Goal: Information Seeking & Learning: Learn about a topic

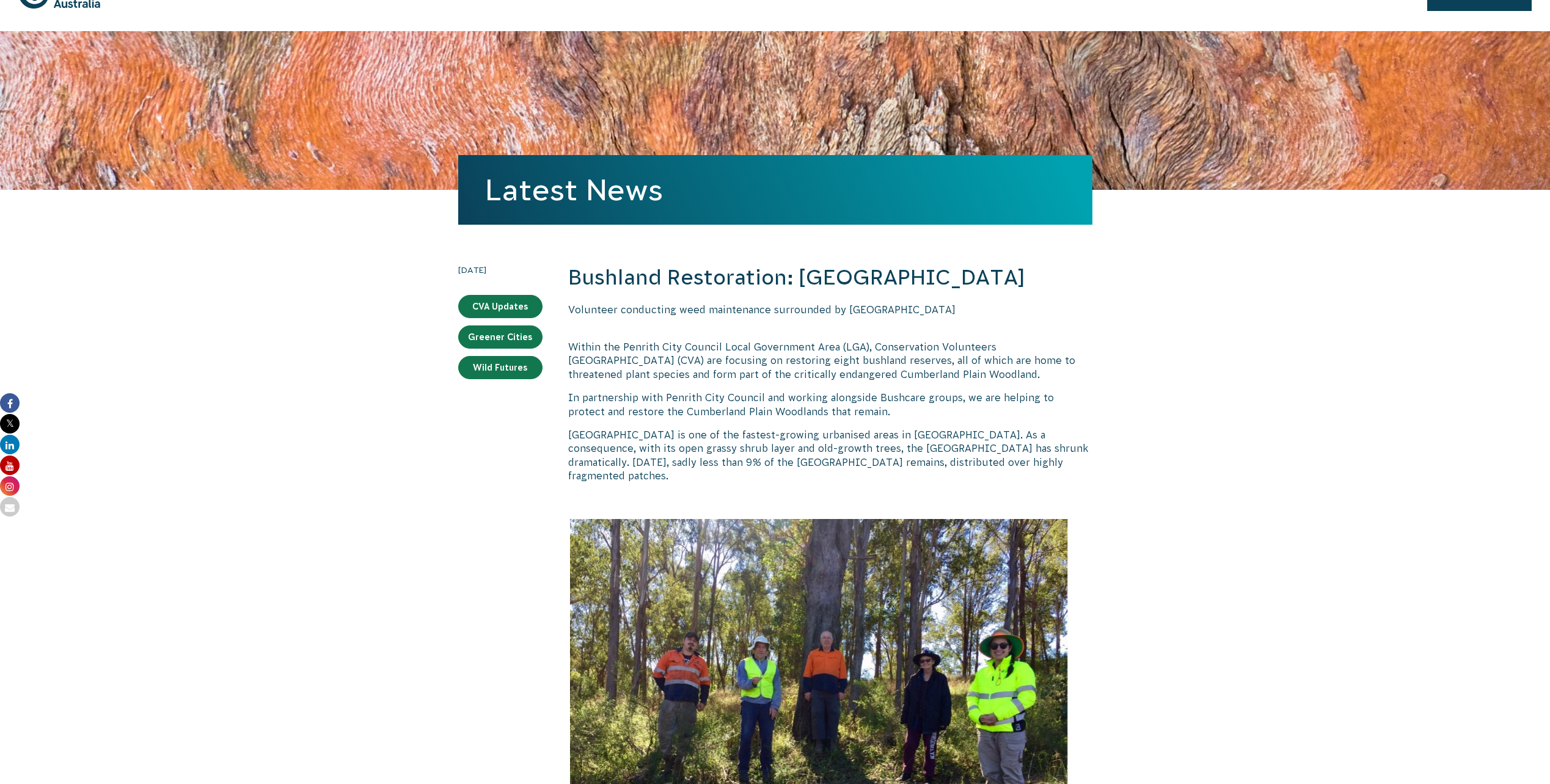
scroll to position [61, 0]
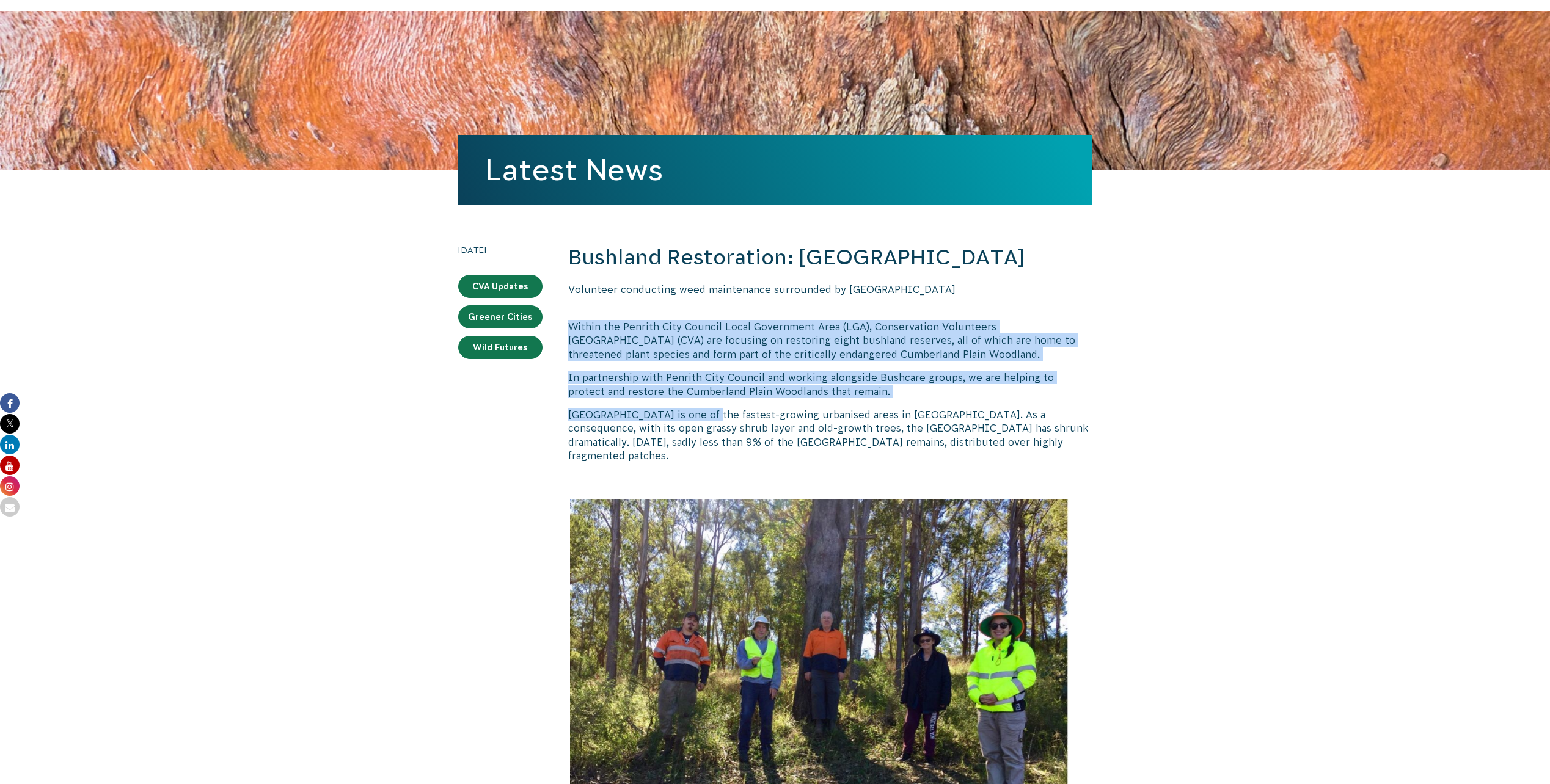
drag, startPoint x: 684, startPoint y: 367, endPoint x: 677, endPoint y: 329, distance: 38.6
click at [677, 310] on p at bounding box center [830, 303] width 524 height 14
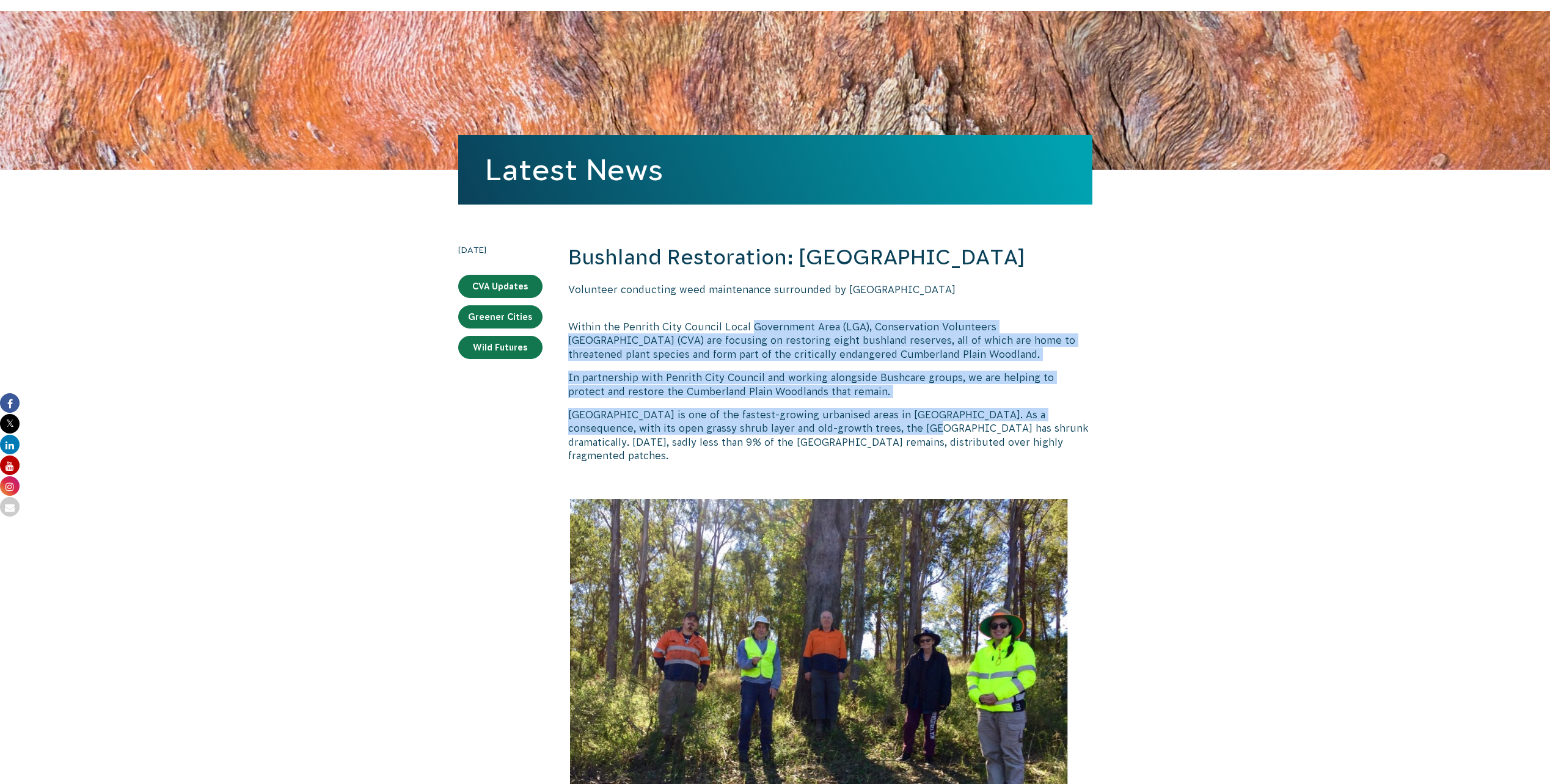
drag, startPoint x: 751, startPoint y: 361, endPoint x: 858, endPoint y: 458, distance: 144.4
drag, startPoint x: 858, startPoint y: 458, endPoint x: 896, endPoint y: 458, distance: 38.0
click at [858, 458] on p "[GEOGRAPHIC_DATA] is one of the fastest-growing urbanised areas in [GEOGRAPHIC_…" at bounding box center [830, 435] width 524 height 55
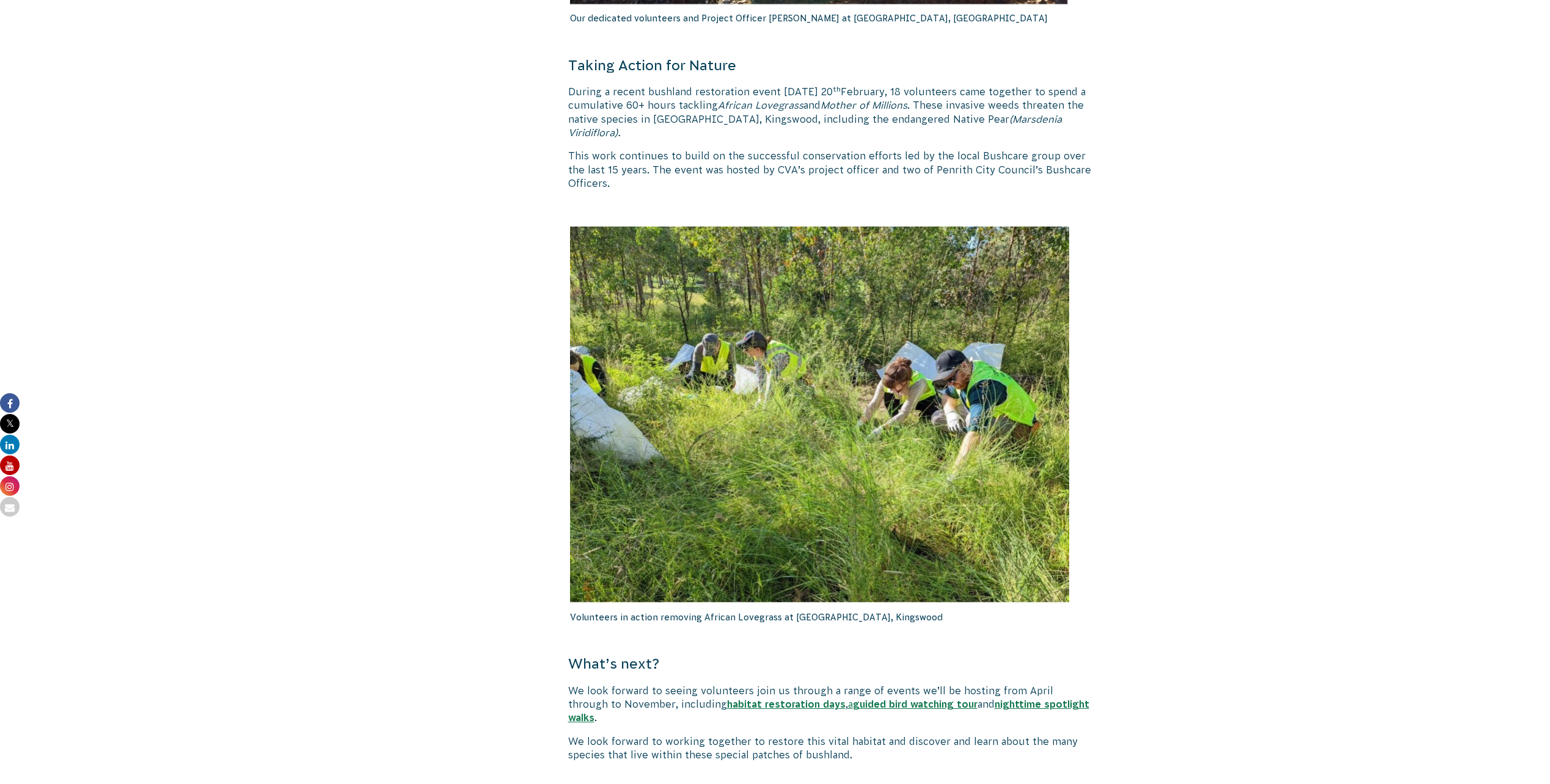
scroll to position [733, 0]
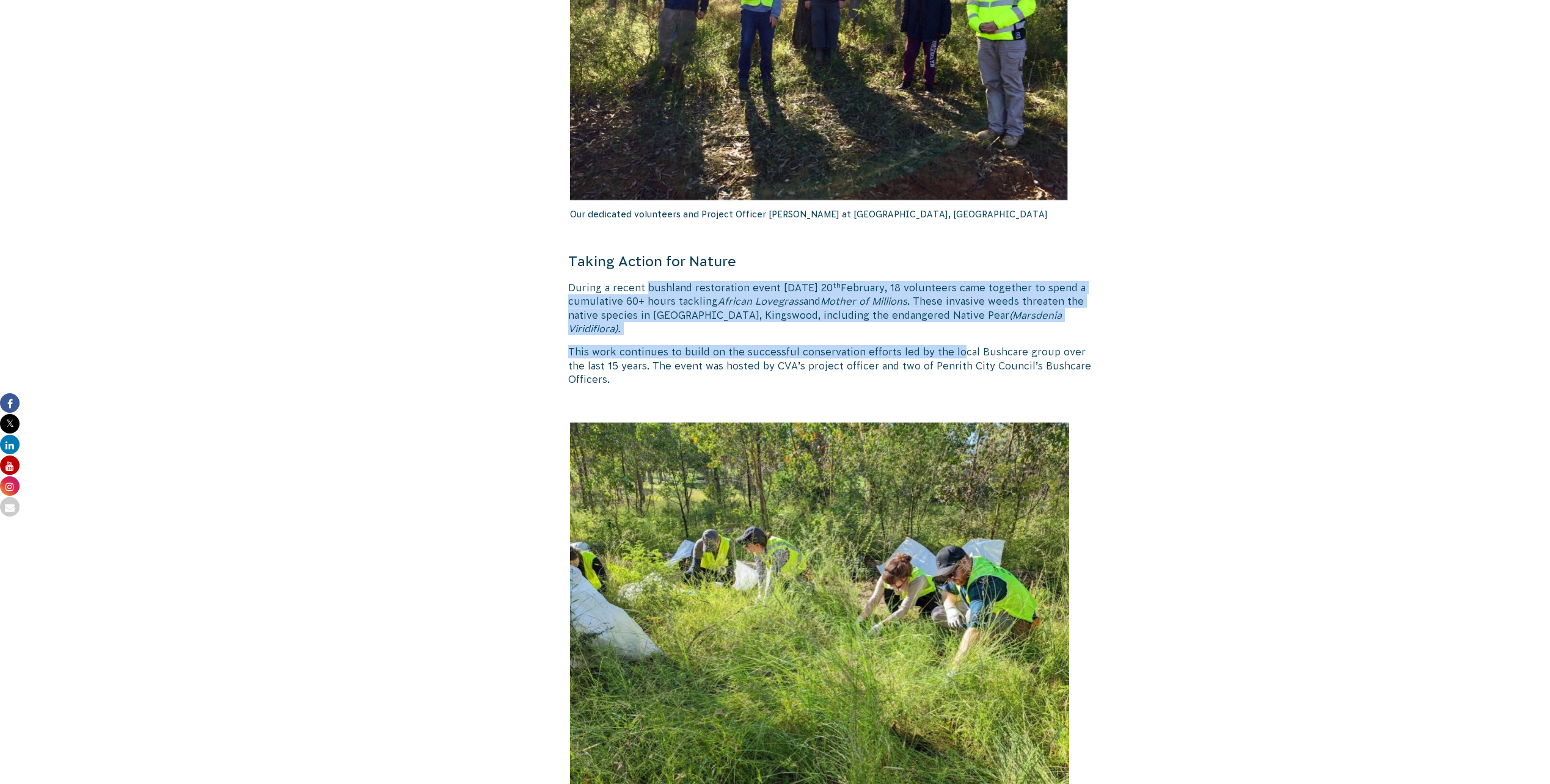
drag, startPoint x: 658, startPoint y: 312, endPoint x: 955, endPoint y: 374, distance: 303.4
click at [955, 374] on div "Bushland Restoration: Cumberland Plain Woodlands Volunteer conducting weed main…" at bounding box center [830, 649] width 524 height 2155
click at [955, 374] on p "This work continues to build on the successful conservation efforts led by the …" at bounding box center [830, 365] width 524 height 41
drag, startPoint x: 748, startPoint y: 376, endPoint x: 689, endPoint y: 299, distance: 97.0
click at [689, 299] on div "Bushland Restoration: Cumberland Plain Woodlands Volunteer conducting weed main…" at bounding box center [830, 649] width 524 height 2155
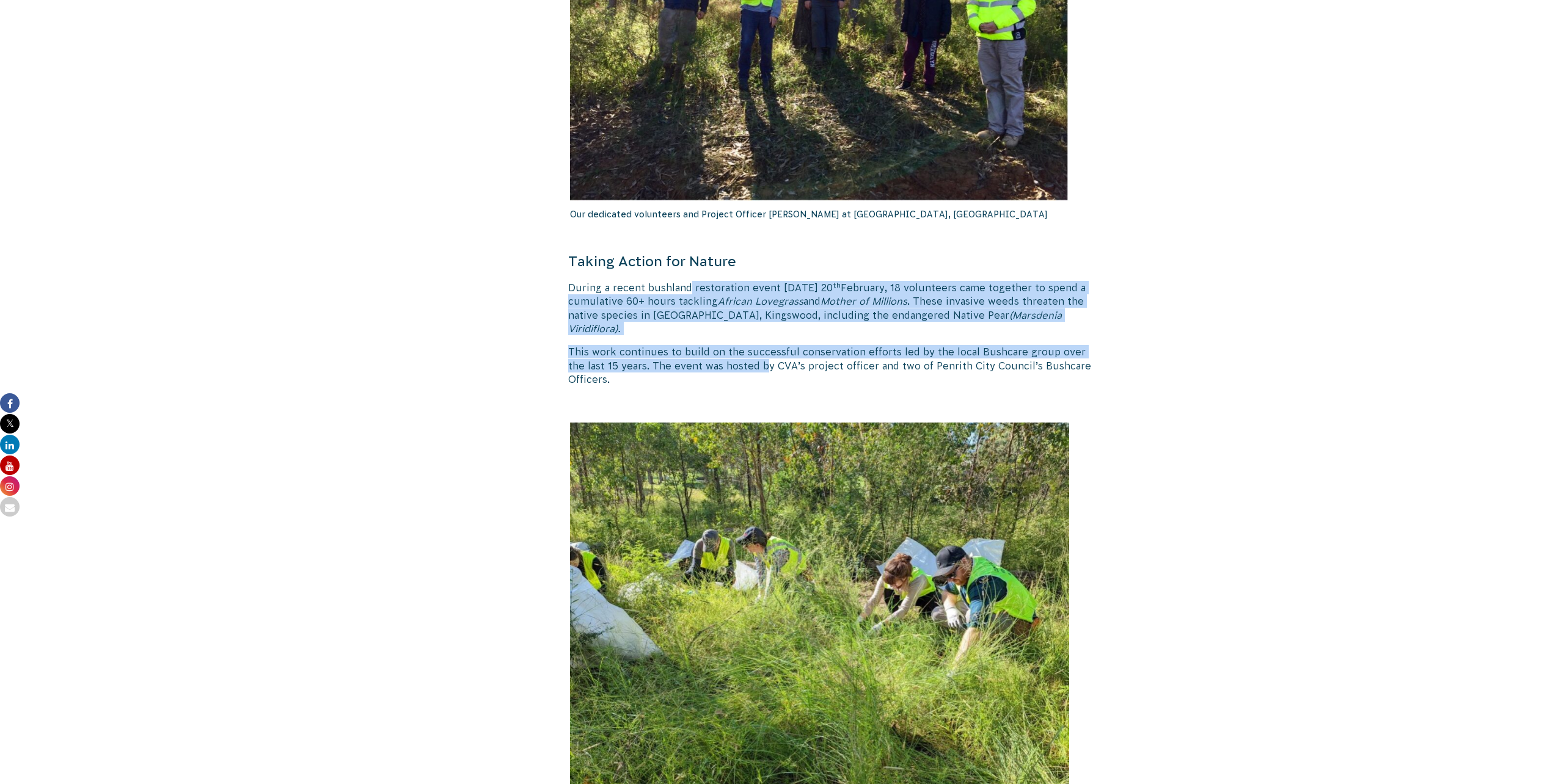
click at [689, 299] on p "During a recent bushland restoration event [DATE][DATE] volunteers came togethe…" at bounding box center [830, 308] width 524 height 55
drag, startPoint x: 717, startPoint y: 312, endPoint x: 915, endPoint y: 374, distance: 207.5
click at [915, 374] on div "Bushland Restoration: Cumberland Plain Woodlands Volunteer conducting weed main…" at bounding box center [830, 649] width 524 height 2155
click at [915, 374] on p "This work continues to build on the successful conservation efforts led by the …" at bounding box center [830, 365] width 524 height 41
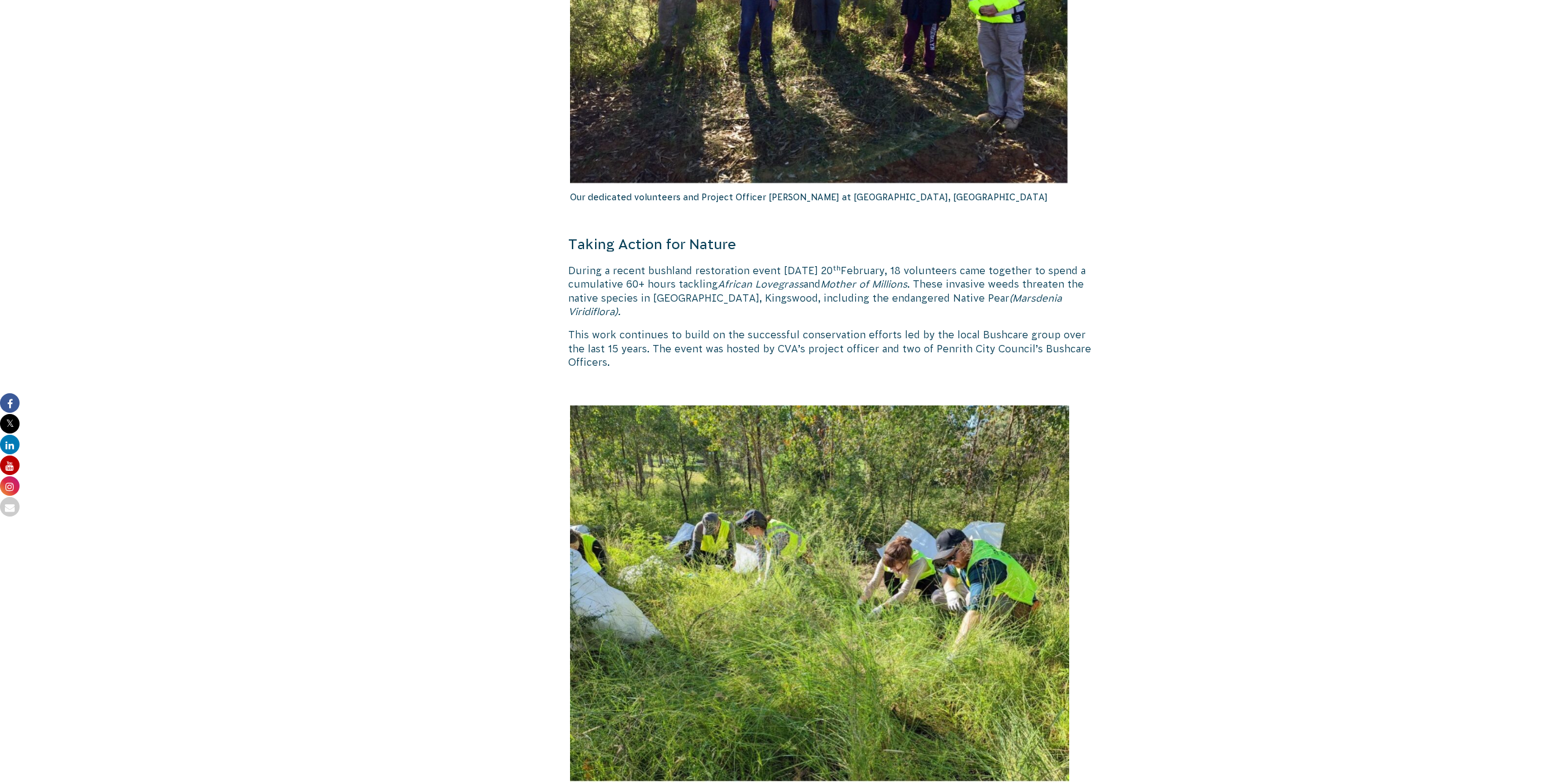
scroll to position [1221, 0]
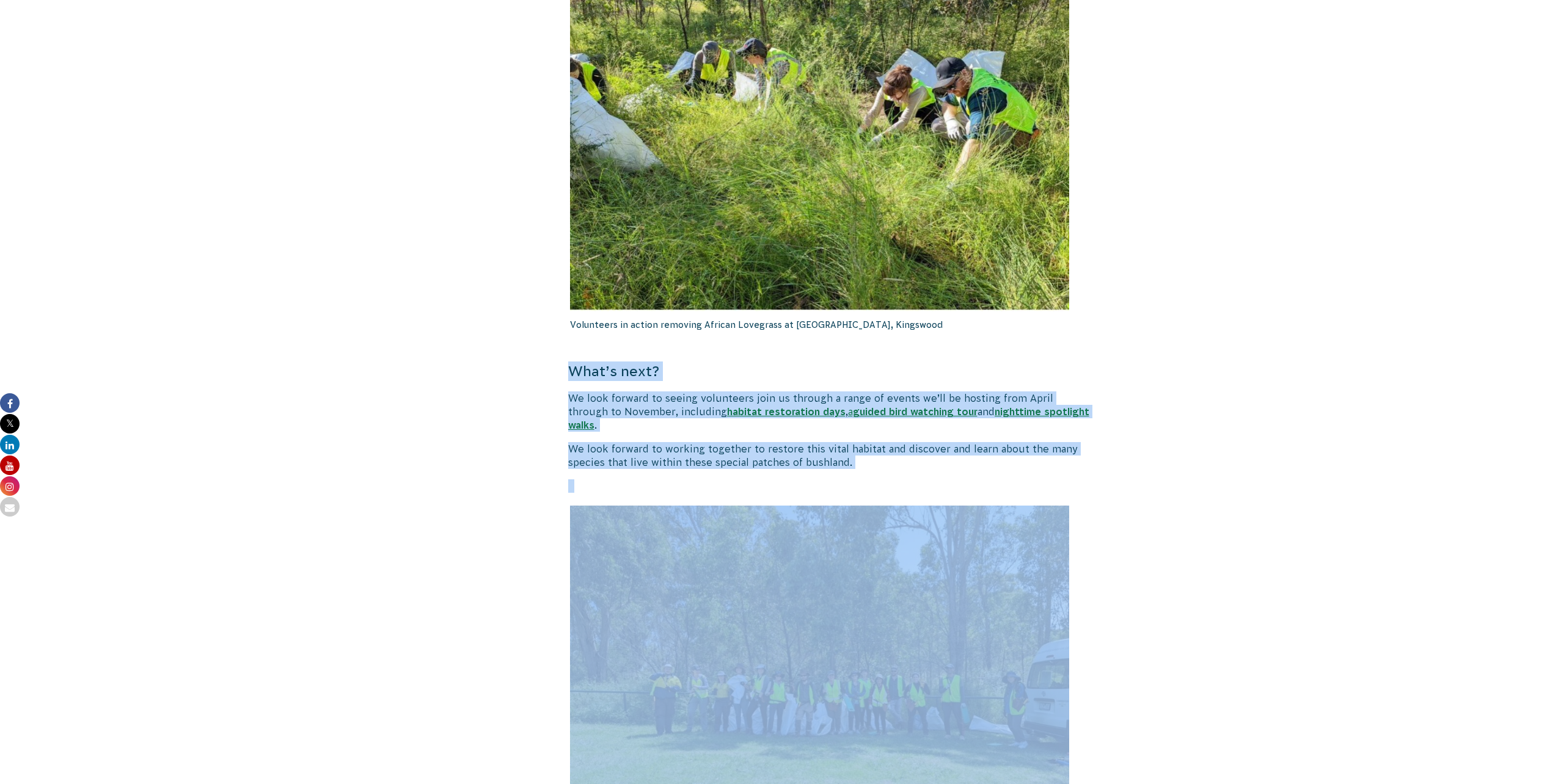
drag, startPoint x: 1136, startPoint y: 365, endPoint x: 1149, endPoint y: 664, distance: 299.3
click at [1149, 664] on body "About Us Our Priorities Reconciliation Impact Our Board Our People Careers CVA …" at bounding box center [775, 369] width 1550 height 3180
drag, startPoint x: 1149, startPoint y: 664, endPoint x: 1236, endPoint y: 433, distance: 246.8
click at [1236, 433] on body "About Us Our Priorities Reconciliation Impact Our Board Our People Careers CVA …" at bounding box center [775, 369] width 1550 height 3180
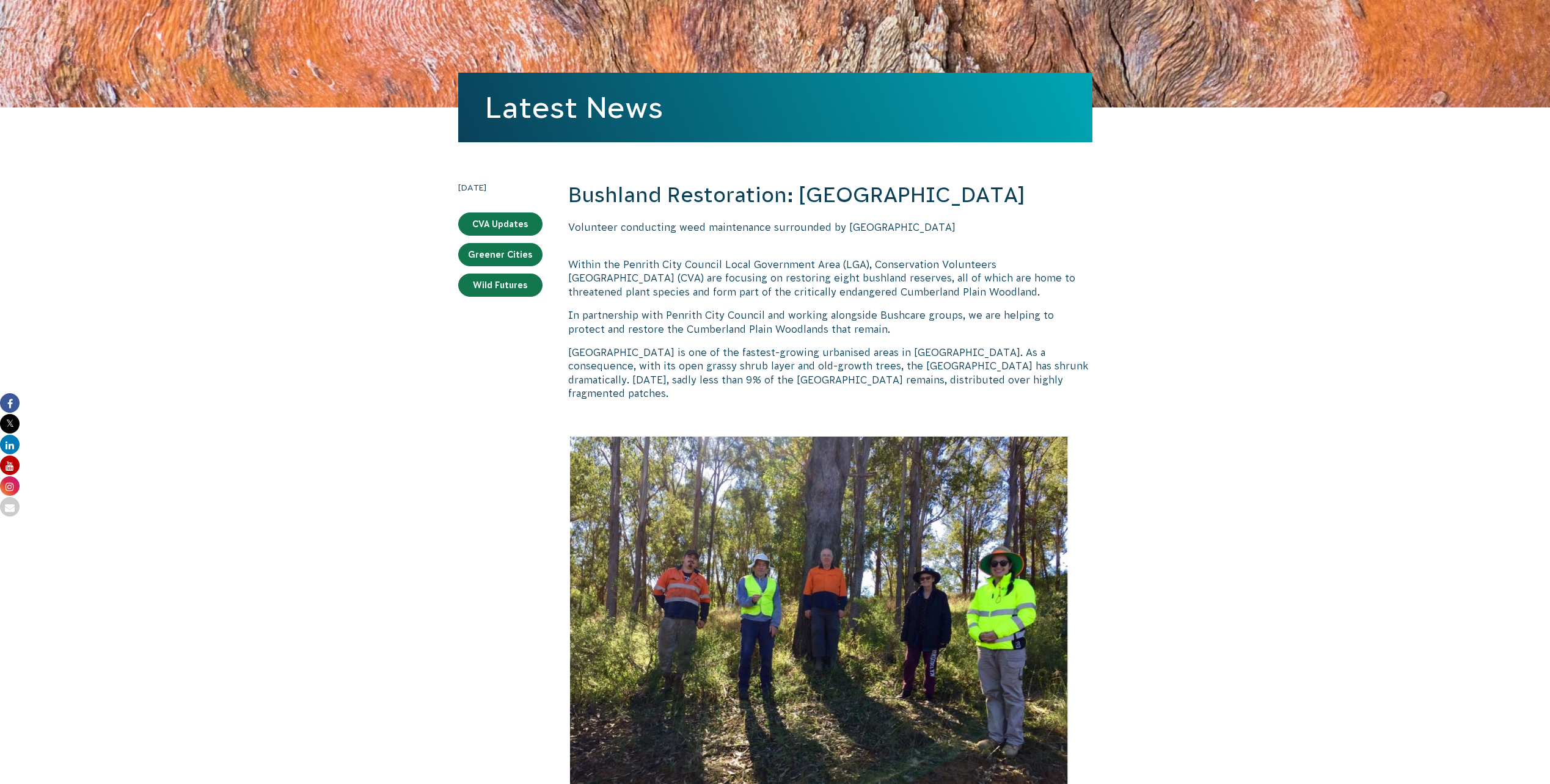
scroll to position [122, 0]
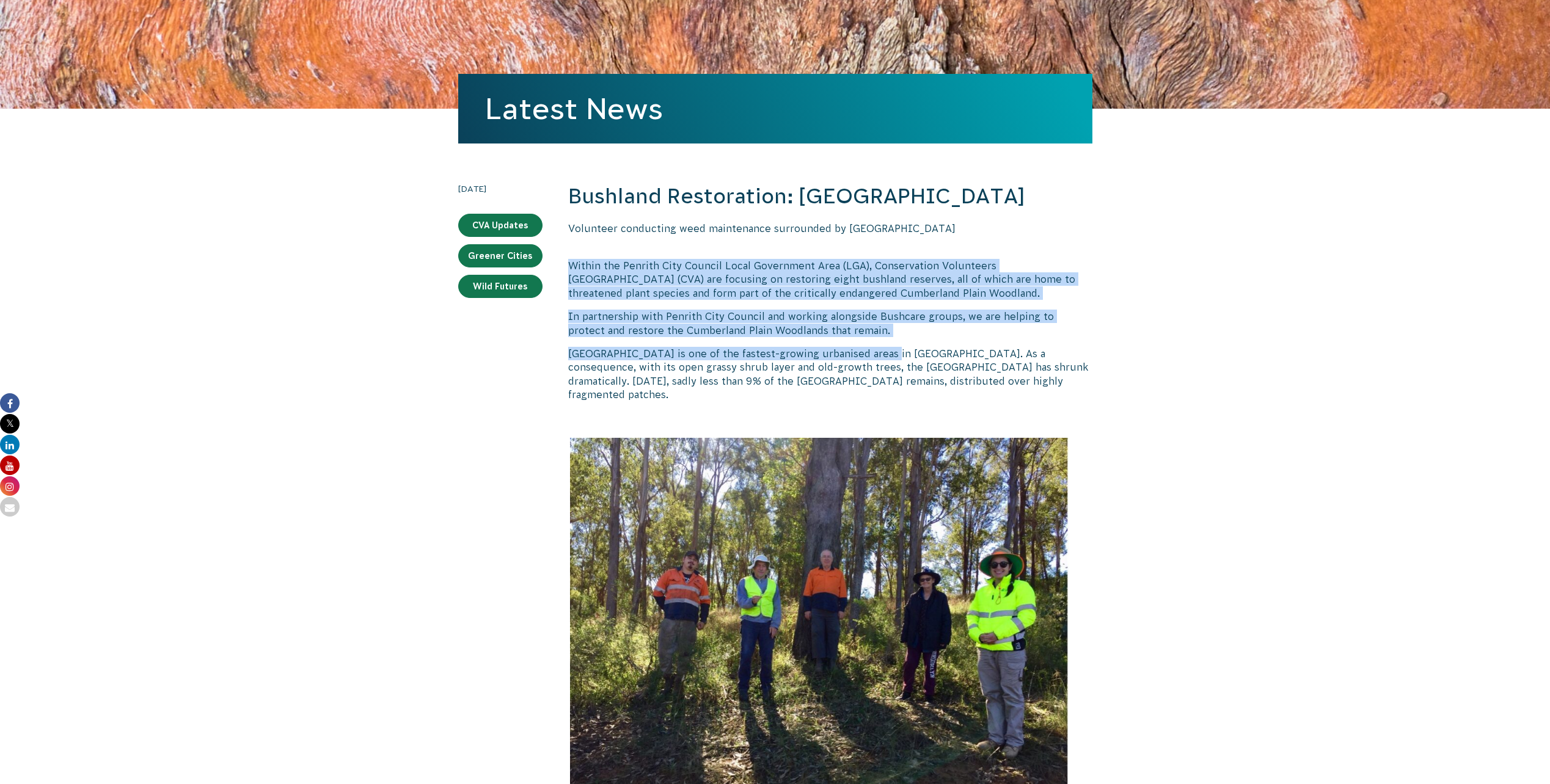
drag, startPoint x: 638, startPoint y: 277, endPoint x: 881, endPoint y: 376, distance: 262.4
drag, startPoint x: 881, startPoint y: 376, endPoint x: 868, endPoint y: 380, distance: 13.6
click at [881, 376] on p "[GEOGRAPHIC_DATA] is one of the fastest-growing urbanised areas in [GEOGRAPHIC_…" at bounding box center [830, 374] width 524 height 55
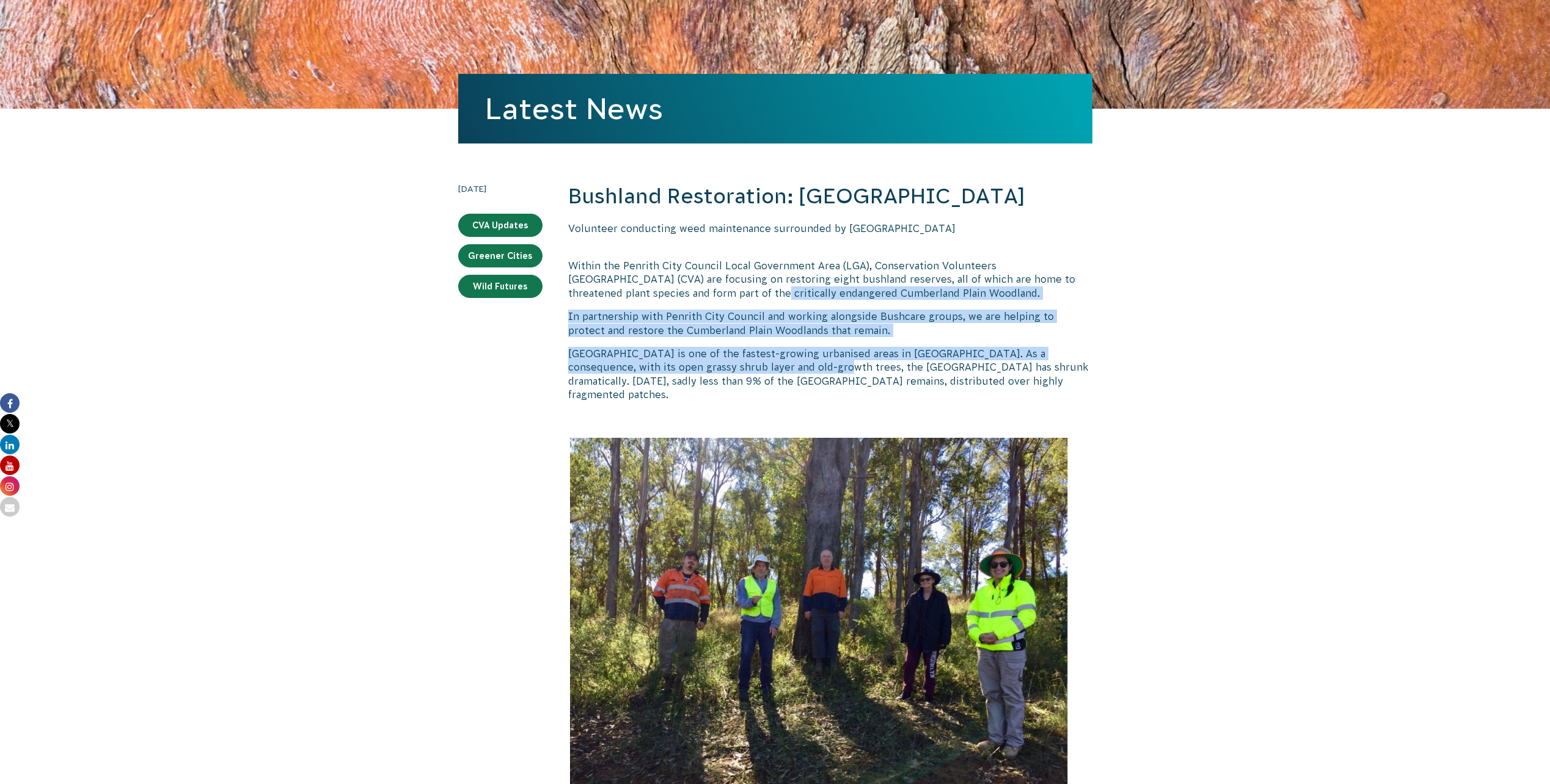
drag, startPoint x: 764, startPoint y: 403, endPoint x: 658, endPoint y: 321, distance: 134.0
drag, startPoint x: 658, startPoint y: 321, endPoint x: 645, endPoint y: 324, distance: 13.3
click at [658, 300] on p "Within the Penrith City Council Local Government Area (LGA), Conservation Volun…" at bounding box center [830, 280] width 524 height 41
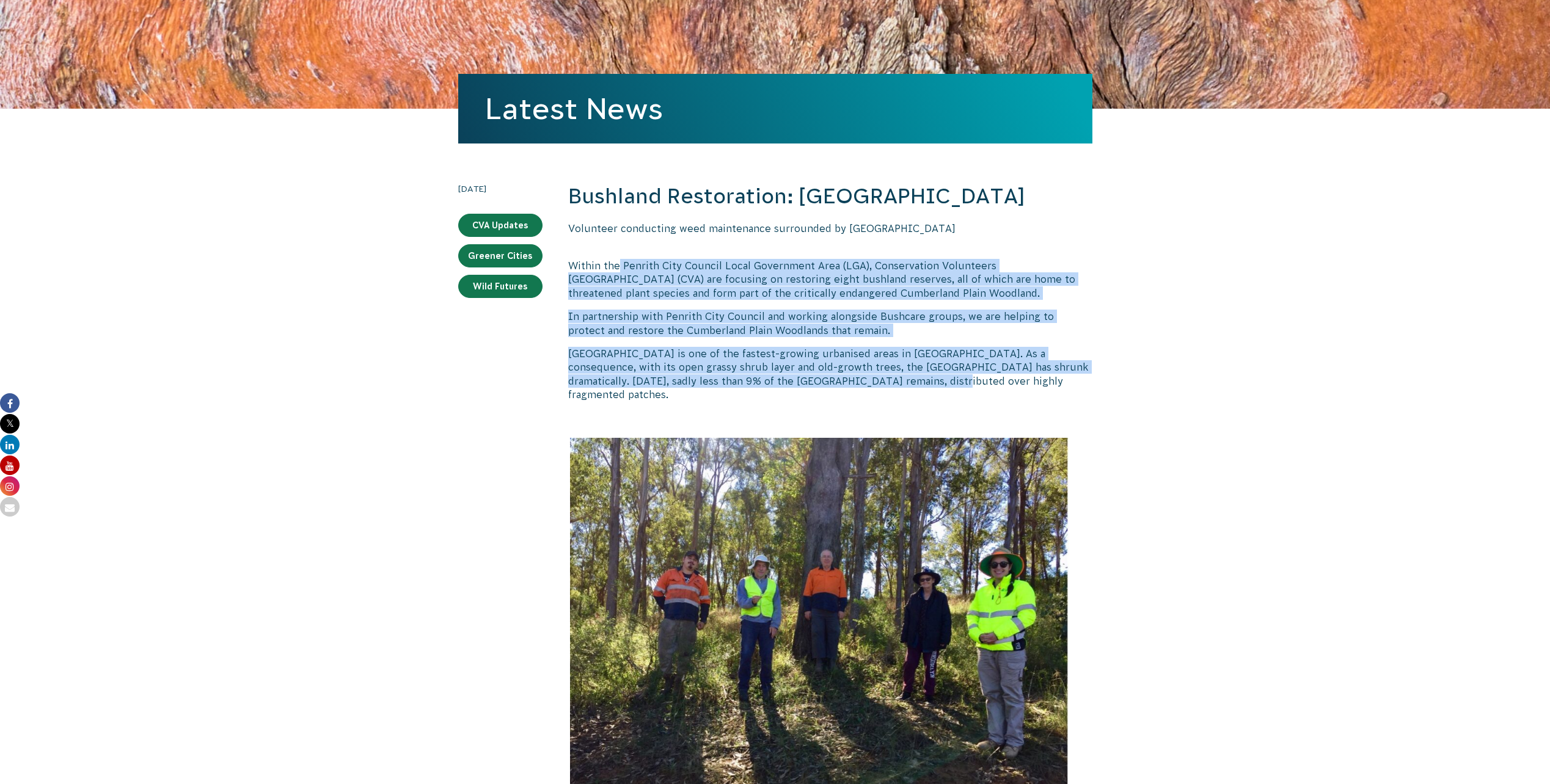
drag, startPoint x: 619, startPoint y: 296, endPoint x: 878, endPoint y: 408, distance: 282.2
click at [878, 402] on p "[GEOGRAPHIC_DATA] is one of the fastest-growing urbanised areas in [GEOGRAPHIC_…" at bounding box center [830, 374] width 524 height 55
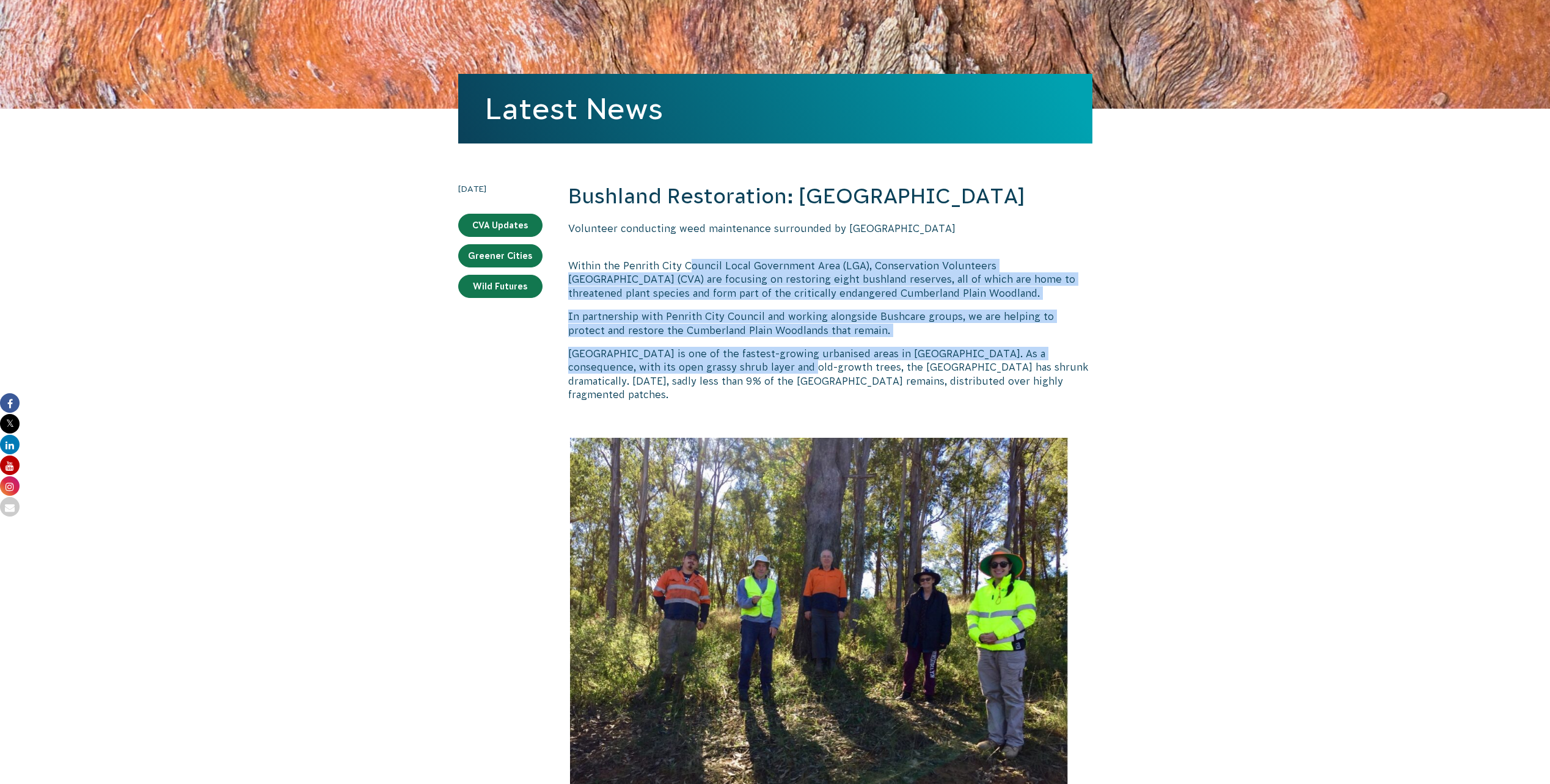
drag, startPoint x: 724, startPoint y: 379, endPoint x: 690, endPoint y: 293, distance: 92.5
click at [690, 293] on p "Within the Penrith City Council Local Government Area (LGA), Conservation Volun…" at bounding box center [830, 280] width 524 height 41
drag, startPoint x: 707, startPoint y: 314, endPoint x: 858, endPoint y: 399, distance: 173.3
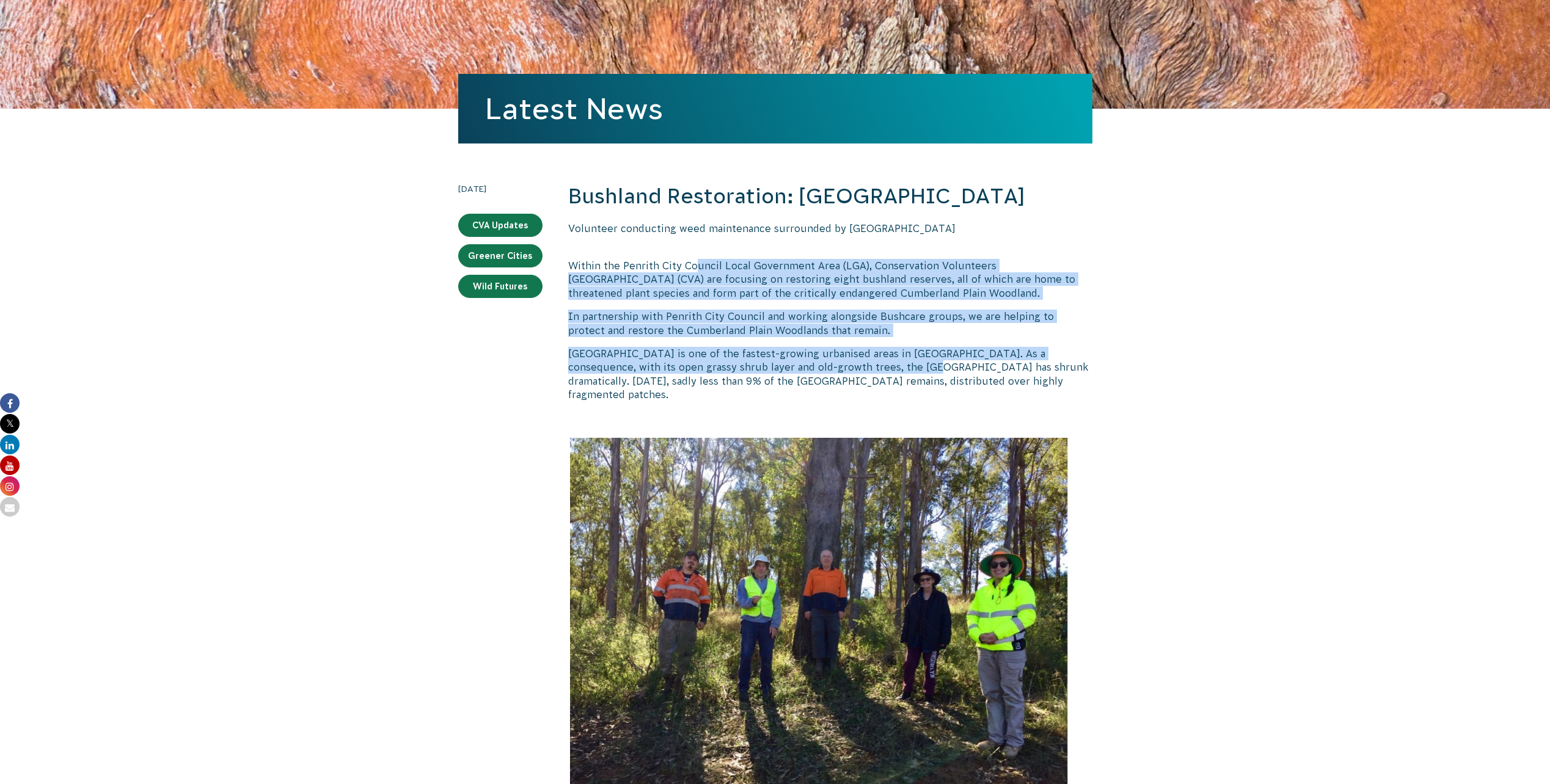
click at [858, 399] on p "[GEOGRAPHIC_DATA] is one of the fastest-growing urbanised areas in [GEOGRAPHIC_…" at bounding box center [830, 374] width 524 height 55
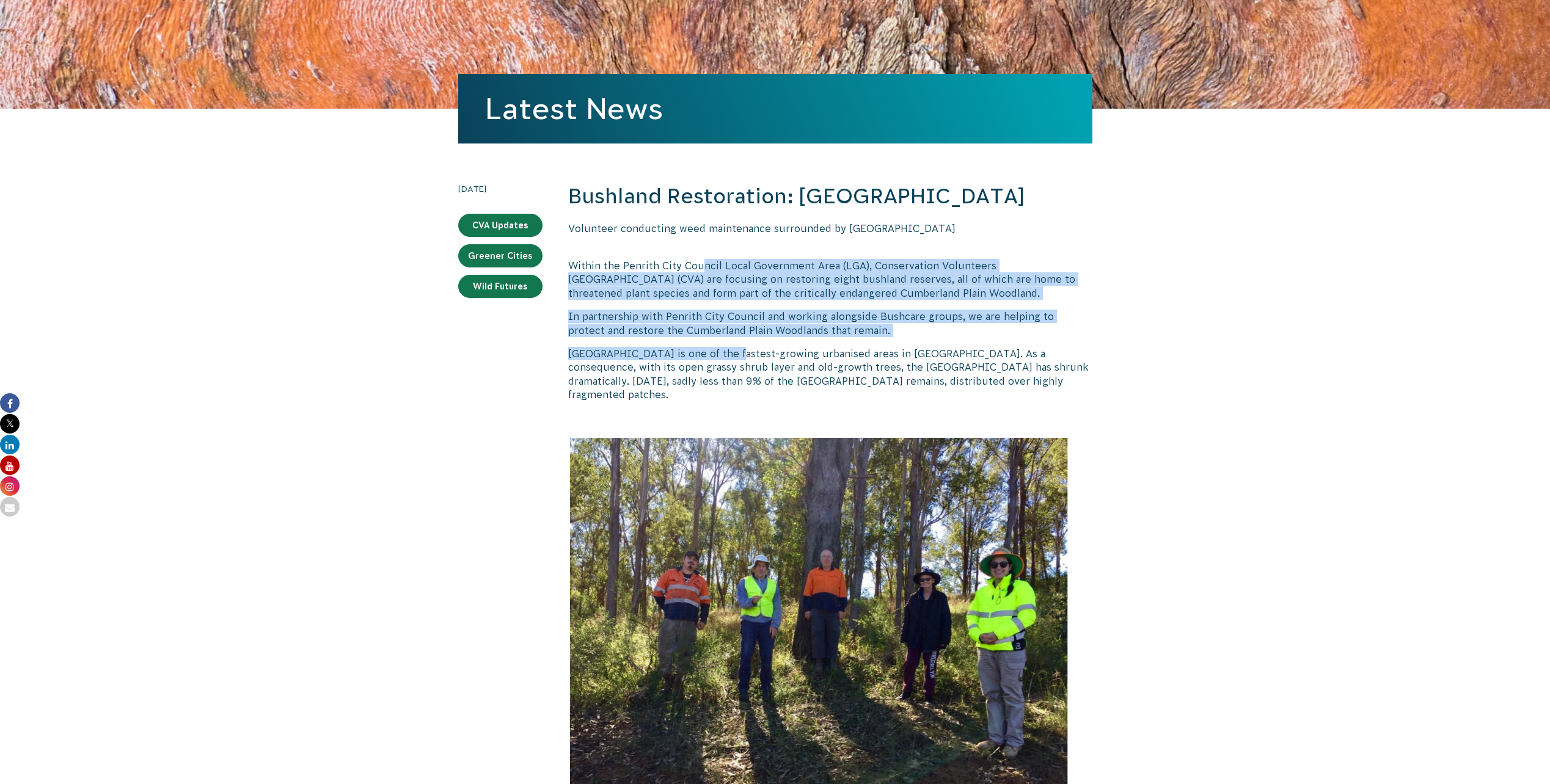
drag, startPoint x: 728, startPoint y: 379, endPoint x: 699, endPoint y: 290, distance: 93.6
drag, startPoint x: 699, startPoint y: 290, endPoint x: 710, endPoint y: 289, distance: 11.0
click at [699, 290] on p "Within the Penrith City Council Local Government Area (LGA), Conservation Volun…" at bounding box center [830, 280] width 524 height 41
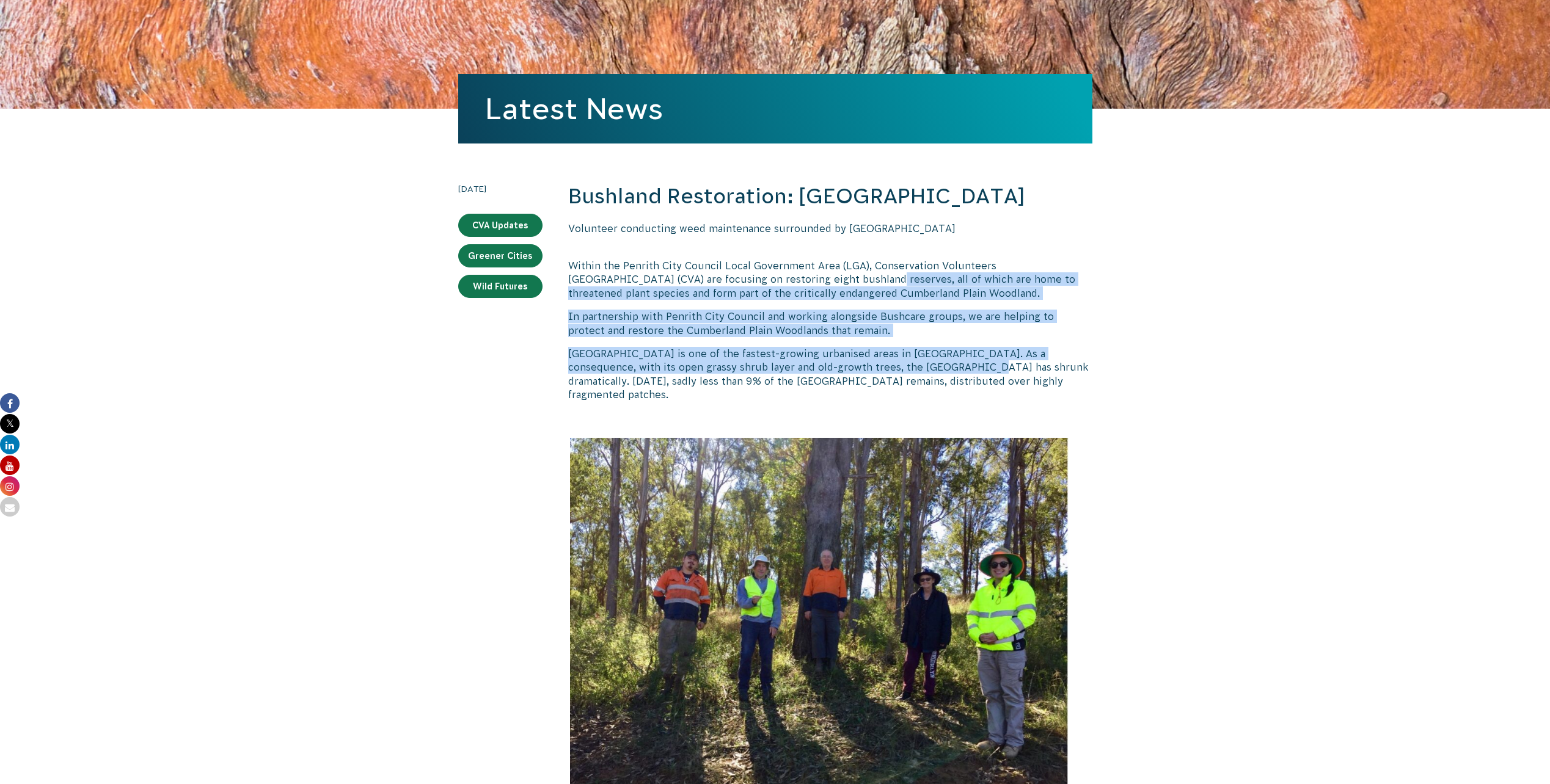
drag, startPoint x: 781, startPoint y: 309, endPoint x: 917, endPoint y: 403, distance: 165.3
click at [917, 402] on p "[GEOGRAPHIC_DATA] is one of the fastest-growing urbanised areas in [GEOGRAPHIC_…" at bounding box center [830, 374] width 524 height 55
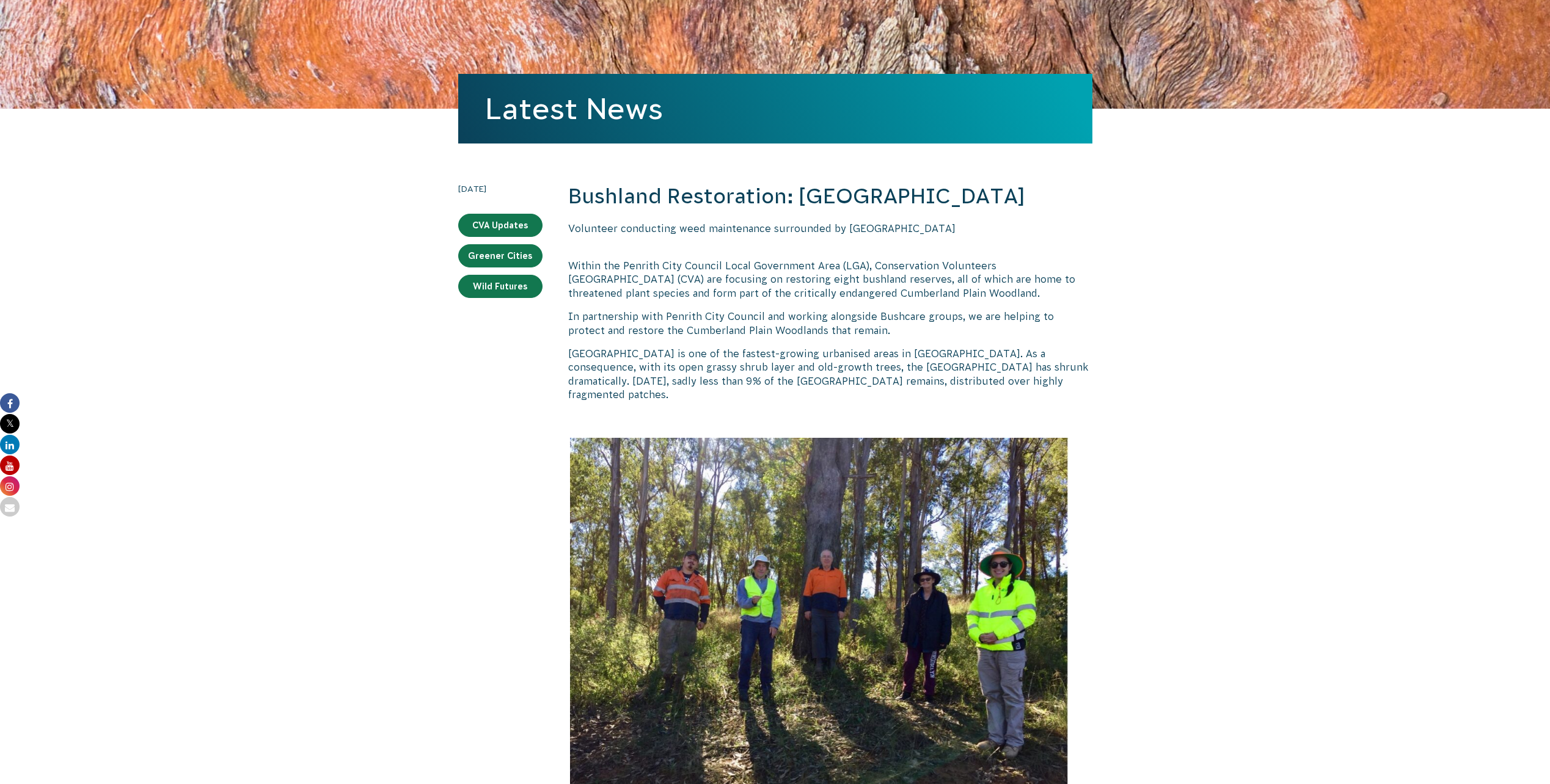
click at [699, 390] on p "[GEOGRAPHIC_DATA] is one of the fastest-growing urbanised areas in [GEOGRAPHIC_…" at bounding box center [830, 374] width 524 height 55
drag, startPoint x: 737, startPoint y: 349, endPoint x: 736, endPoint y: 356, distance: 7.1
click at [736, 337] on p "In partnership with Penrith City Council and working alongside Bushcare groups,…" at bounding box center [830, 323] width 524 height 28
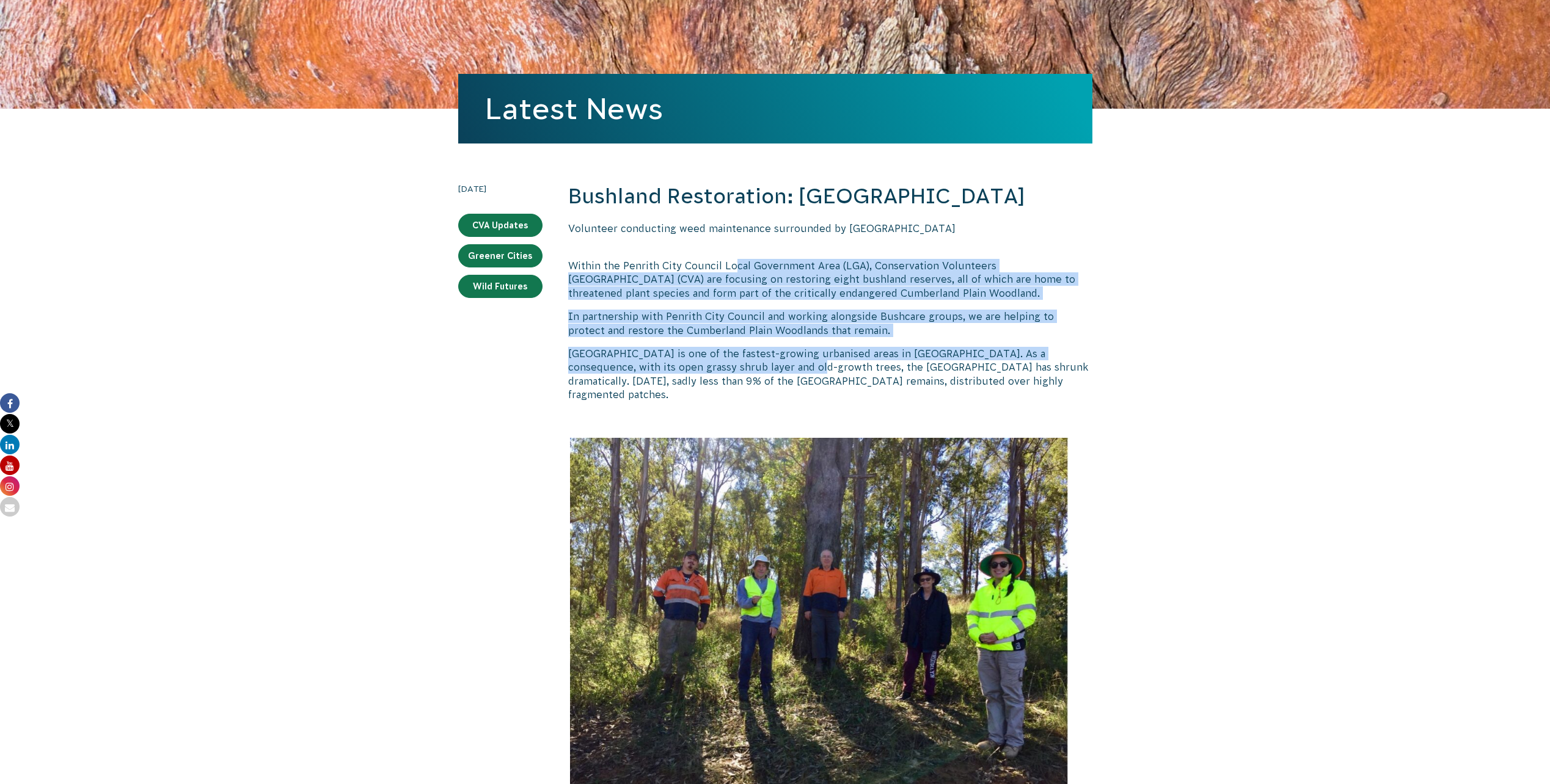
drag, startPoint x: 736, startPoint y: 356, endPoint x: 733, endPoint y: 296, distance: 60.1
click at [733, 296] on p "Within the Penrith City Council Local Government Area (LGA), Conservation Volun…" at bounding box center [830, 280] width 524 height 41
